Goal: Task Accomplishment & Management: Complete application form

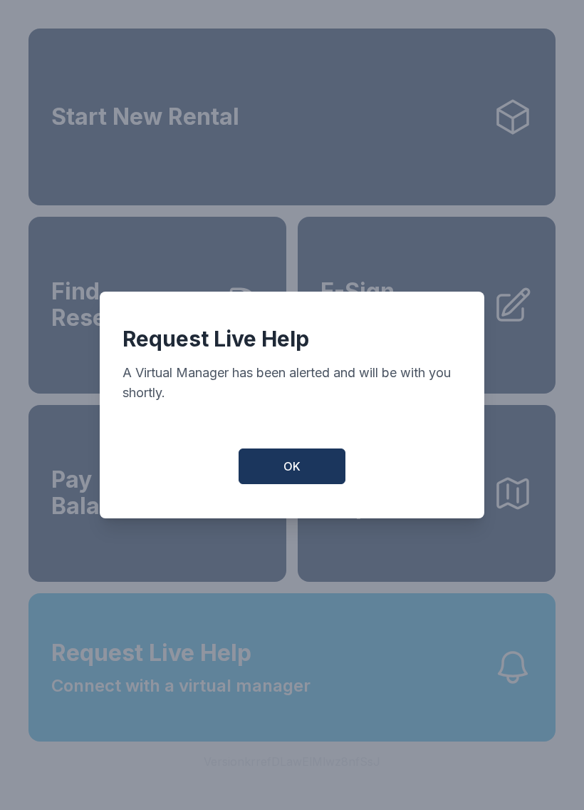
click at [311, 473] on button "OK" at bounding box center [292, 466] width 107 height 36
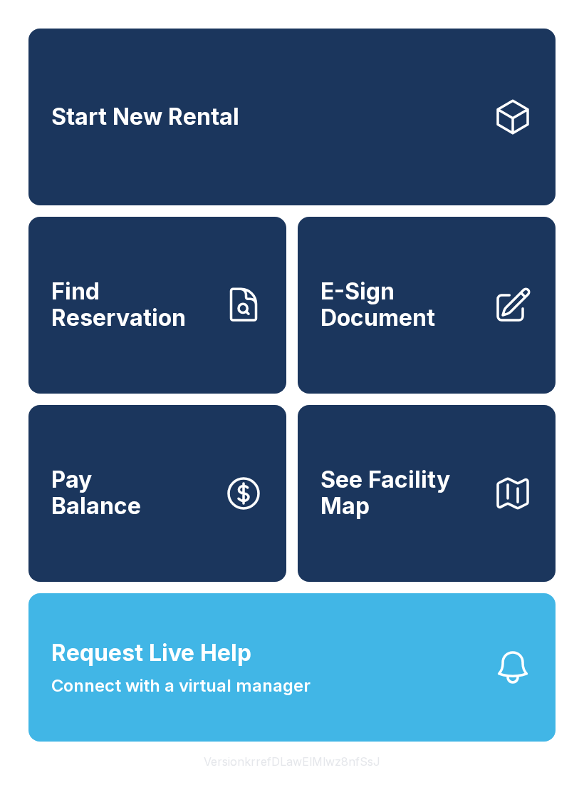
click at [439, 331] on span "E-Sign Document" at bounding box center [401, 305] width 161 height 52
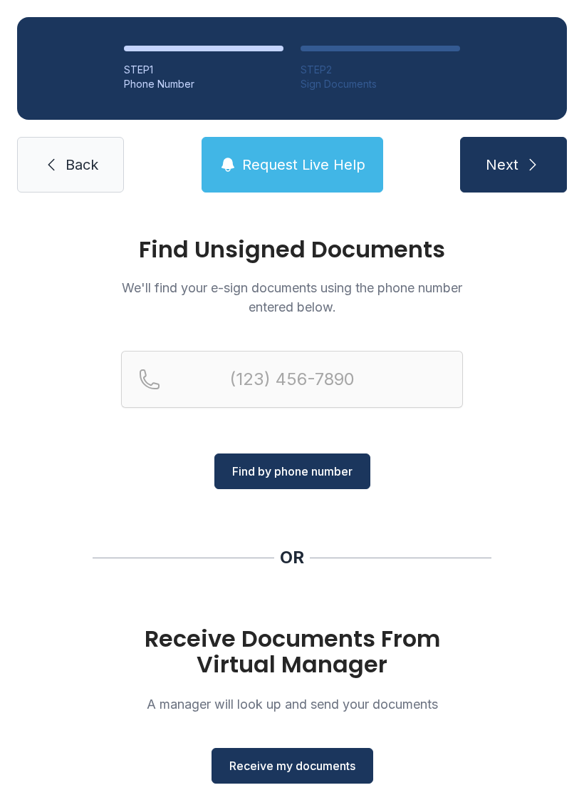
click at [325, 760] on span "Receive my documents" at bounding box center [292, 765] width 126 height 17
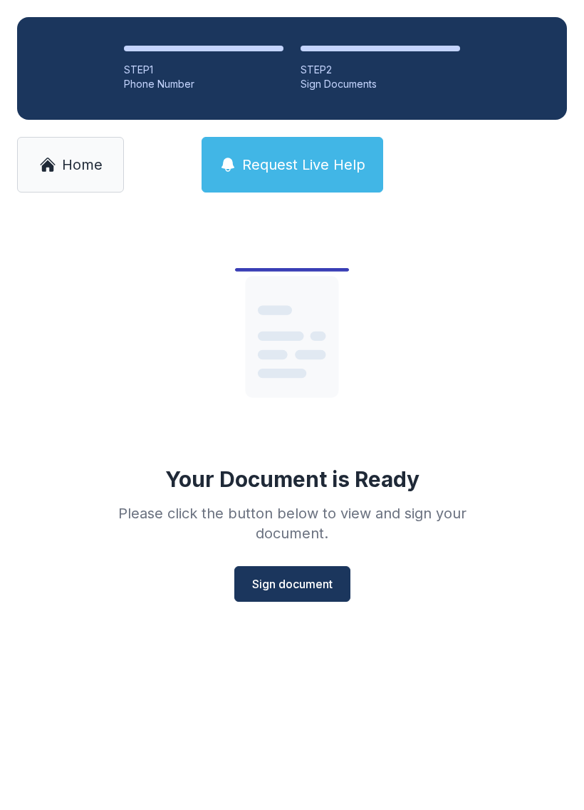
click at [288, 597] on button "Sign document" at bounding box center [292, 584] width 116 height 36
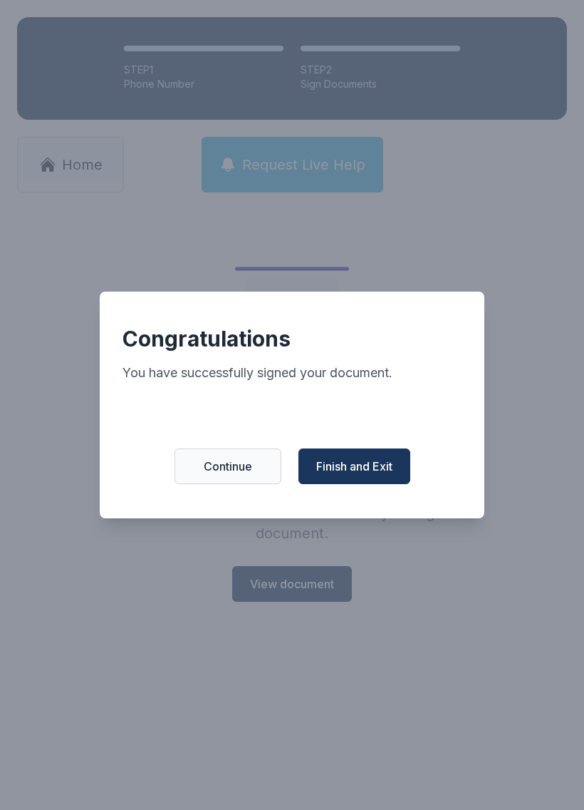
click at [385, 471] on span "Finish and Exit" at bounding box center [354, 466] width 76 height 17
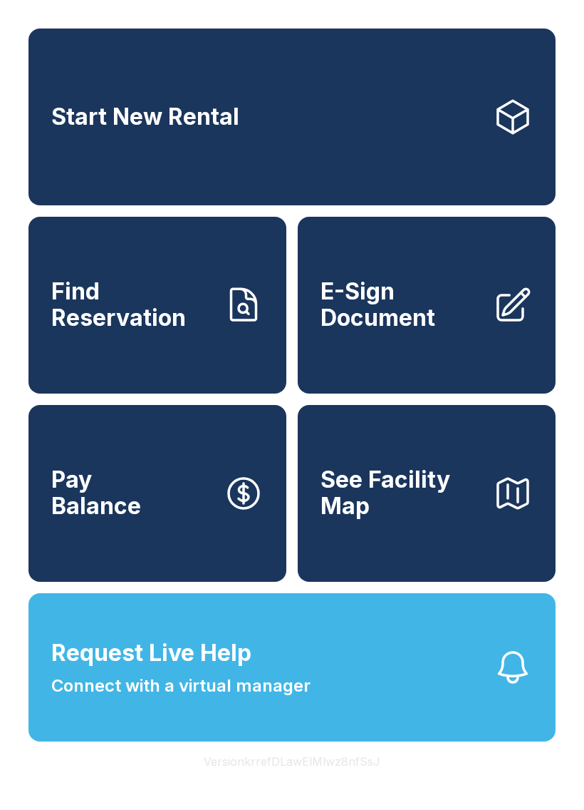
click at [430, 307] on span "E-Sign Document" at bounding box center [401, 305] width 161 height 52
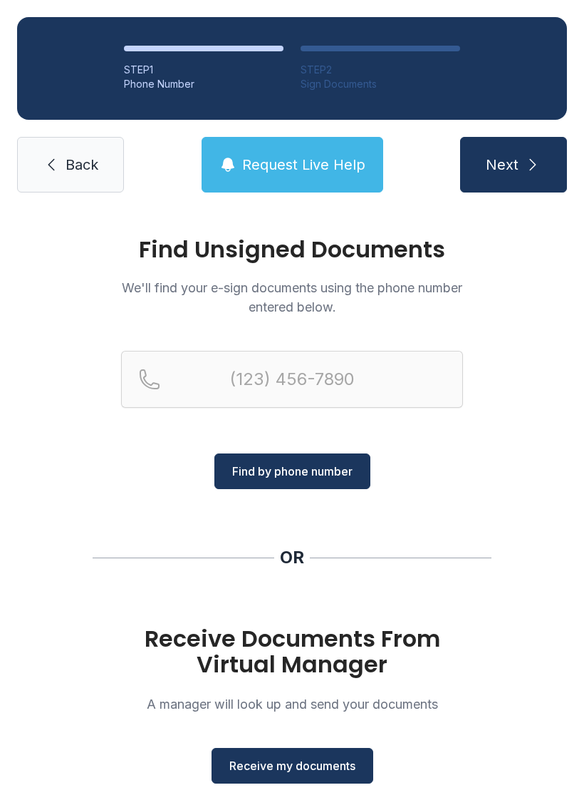
click at [319, 749] on button "Receive my documents" at bounding box center [293, 766] width 162 height 36
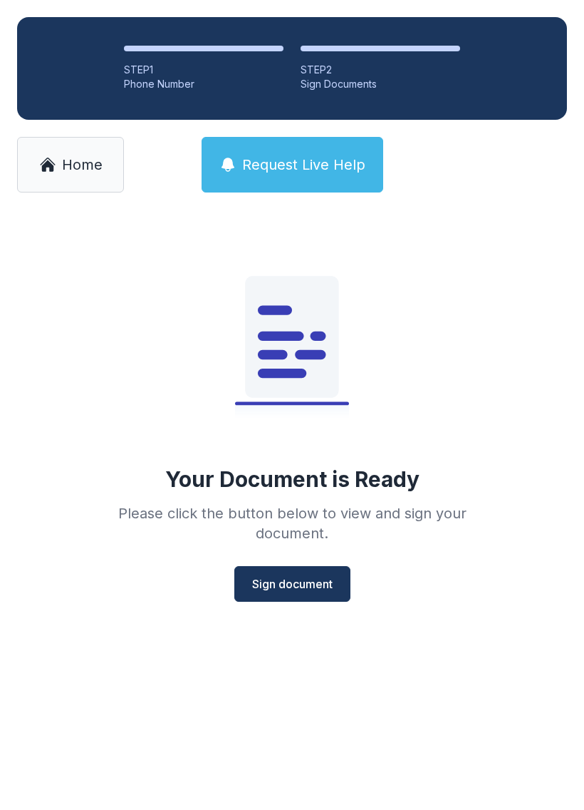
click at [302, 587] on span "Sign document" at bounding box center [292, 583] width 81 height 17
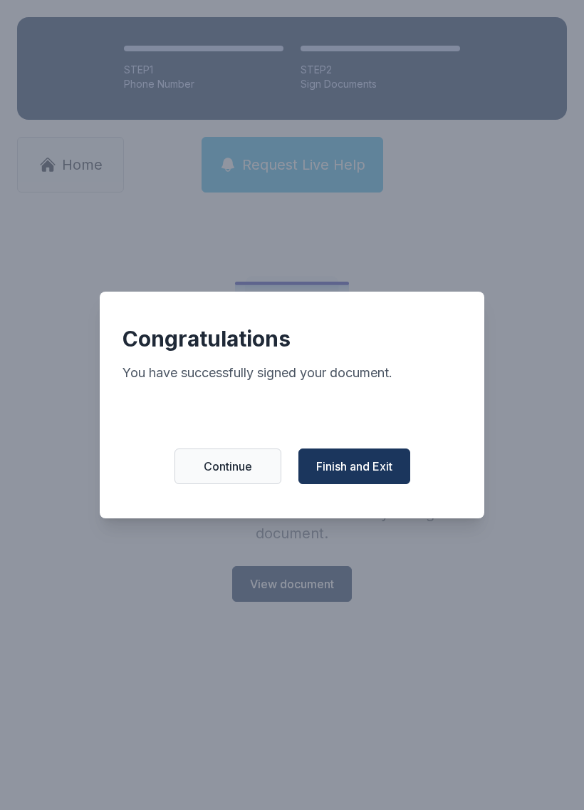
click at [388, 467] on span "Finish and Exit" at bounding box center [354, 466] width 76 height 17
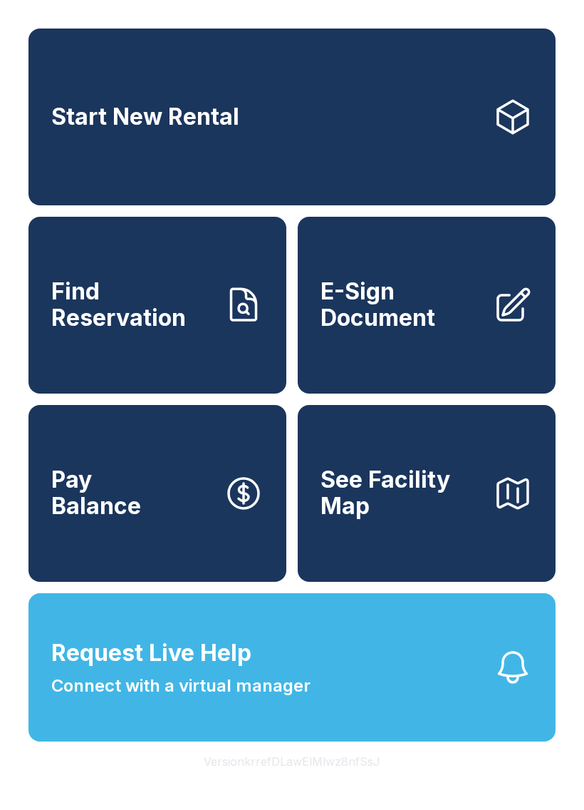
click at [427, 331] on span "E-Sign Document" at bounding box center [401, 305] width 161 height 52
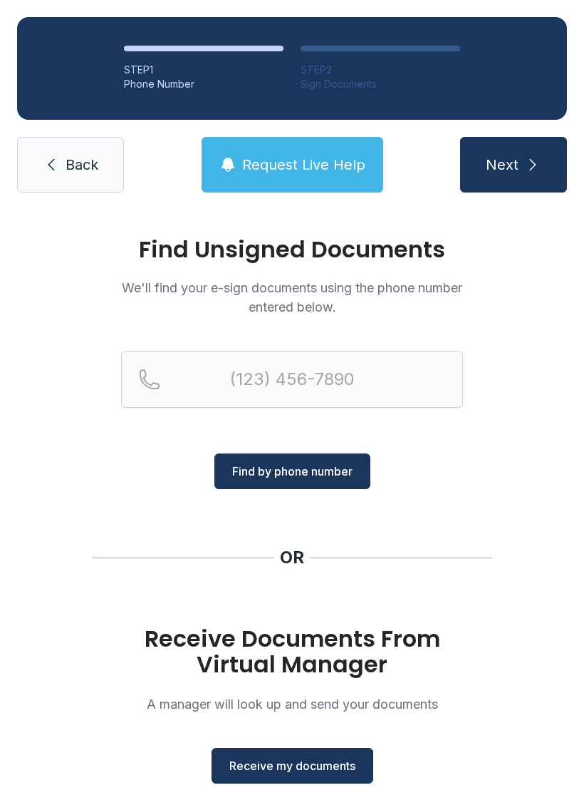
click at [286, 768] on span "Receive my documents" at bounding box center [292, 765] width 126 height 17
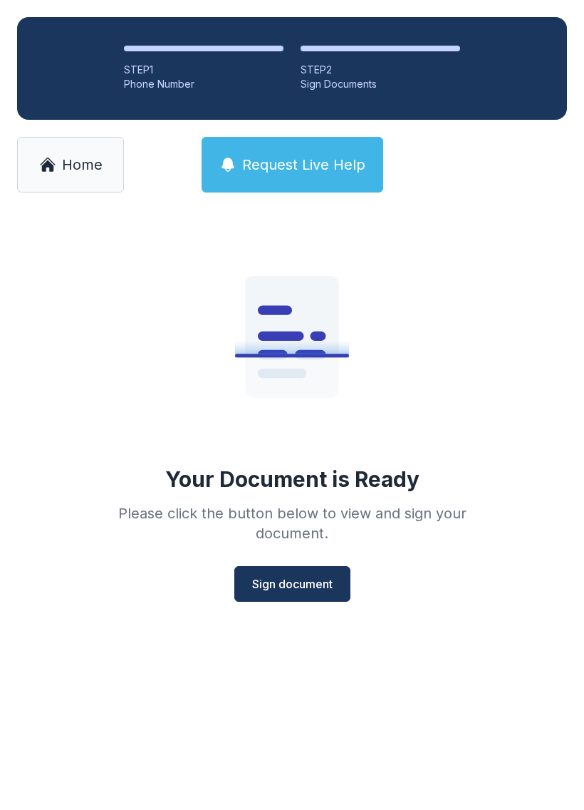
click at [300, 583] on span "Sign document" at bounding box center [292, 583] width 81 height 17
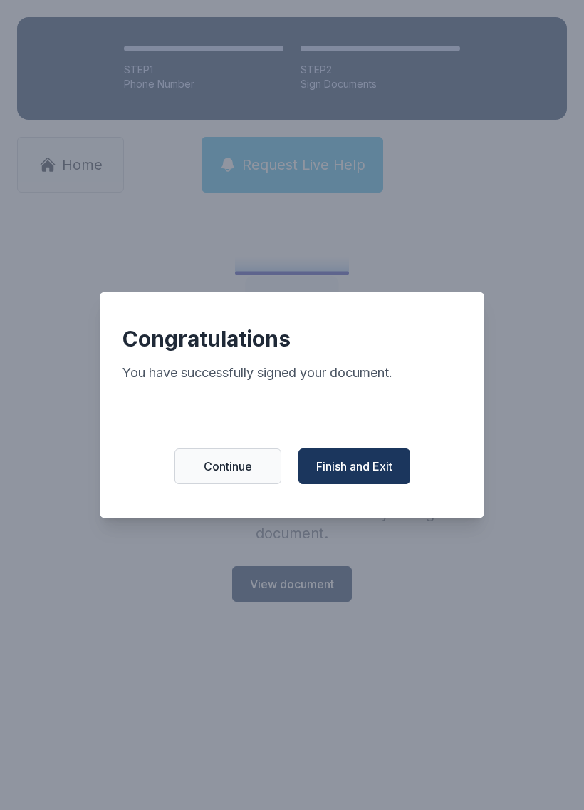
click at [383, 468] on span "Finish and Exit" at bounding box center [354, 466] width 76 height 17
